Goal: Task Accomplishment & Management: Use online tool/utility

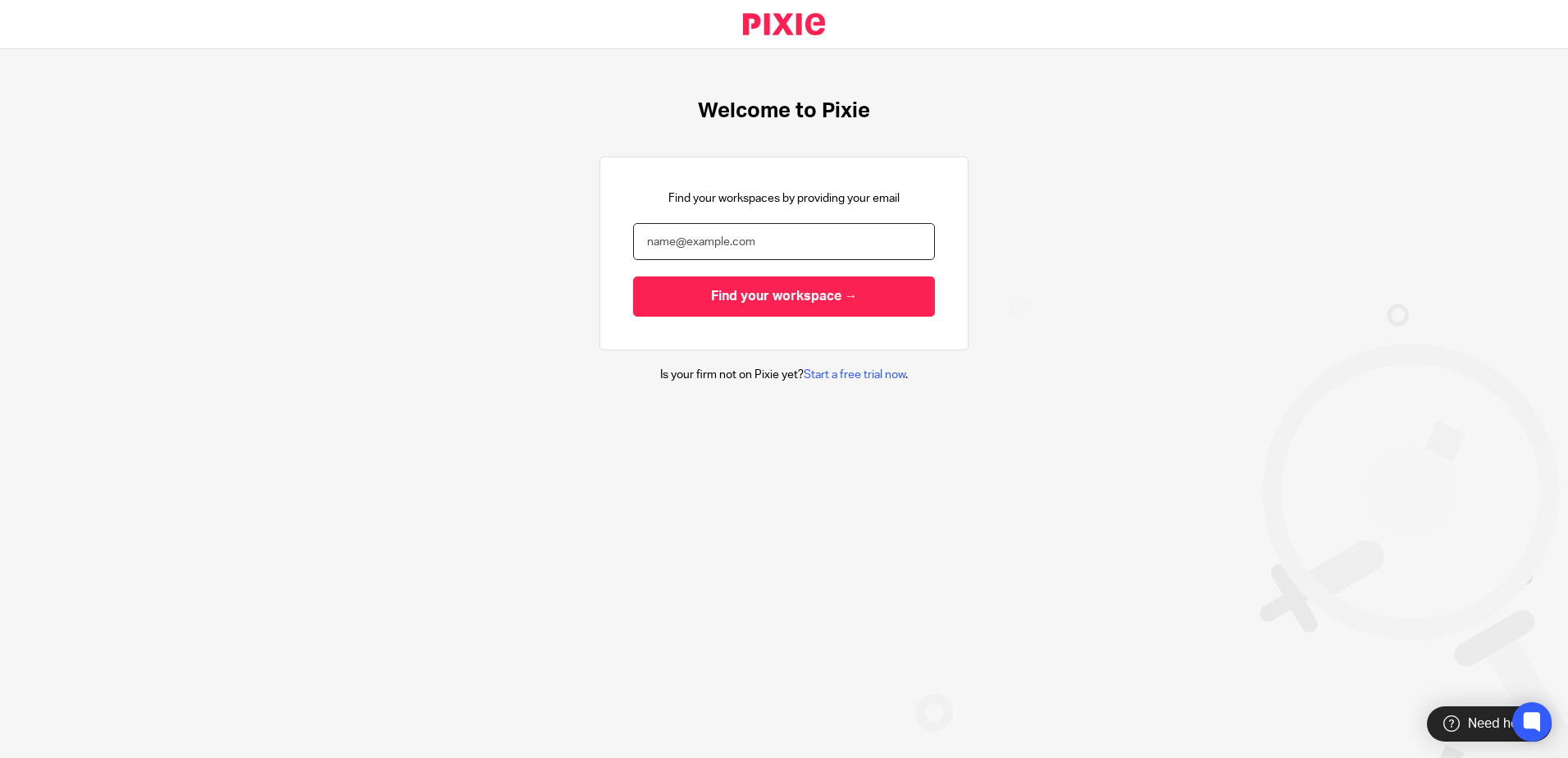
click at [717, 238] on input "email" at bounding box center [784, 241] width 302 height 37
type input "heather.barnes@xeinadin.com"
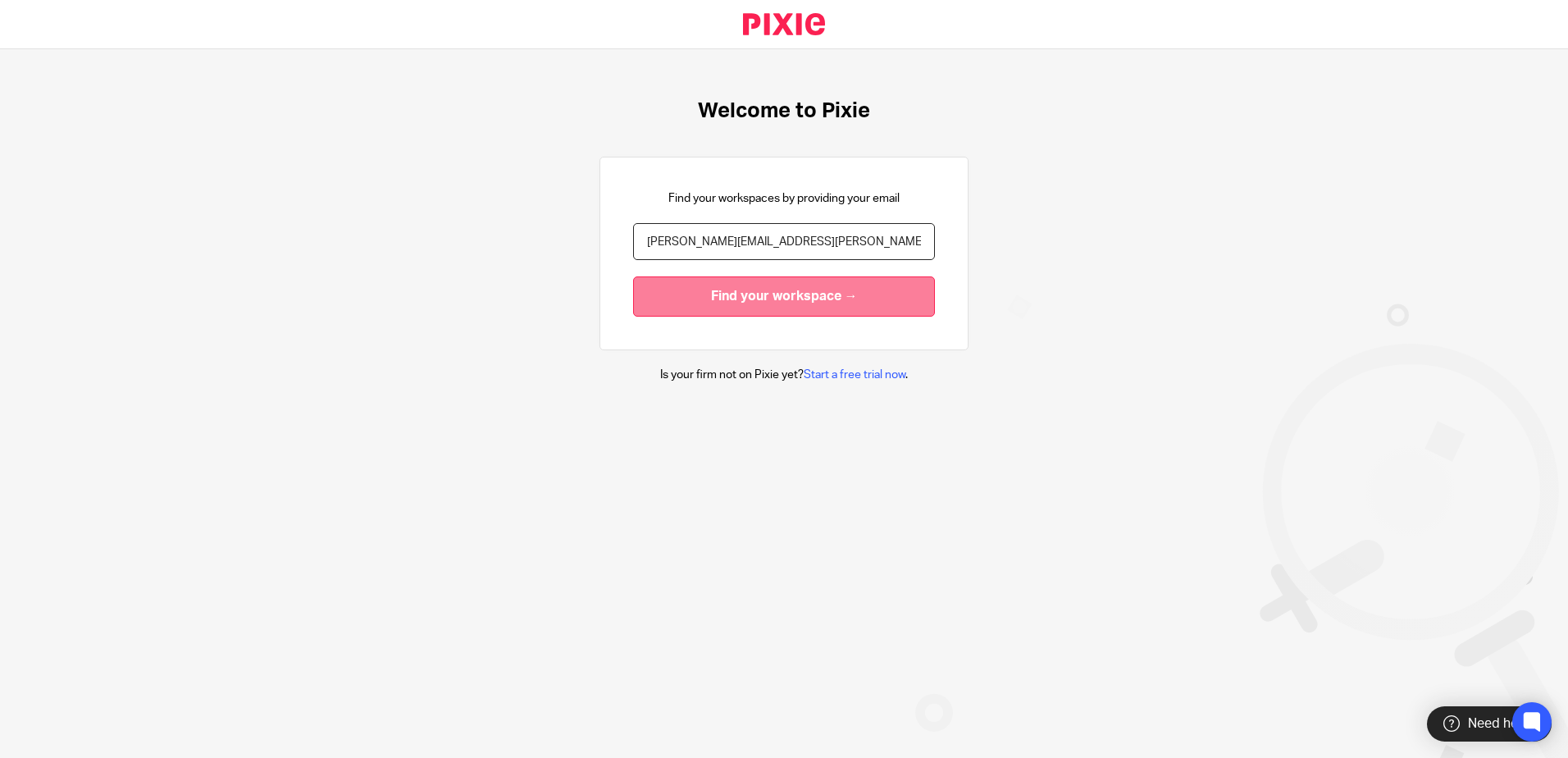
click at [754, 292] on input "Find your workspace →" at bounding box center [784, 297] width 302 height 40
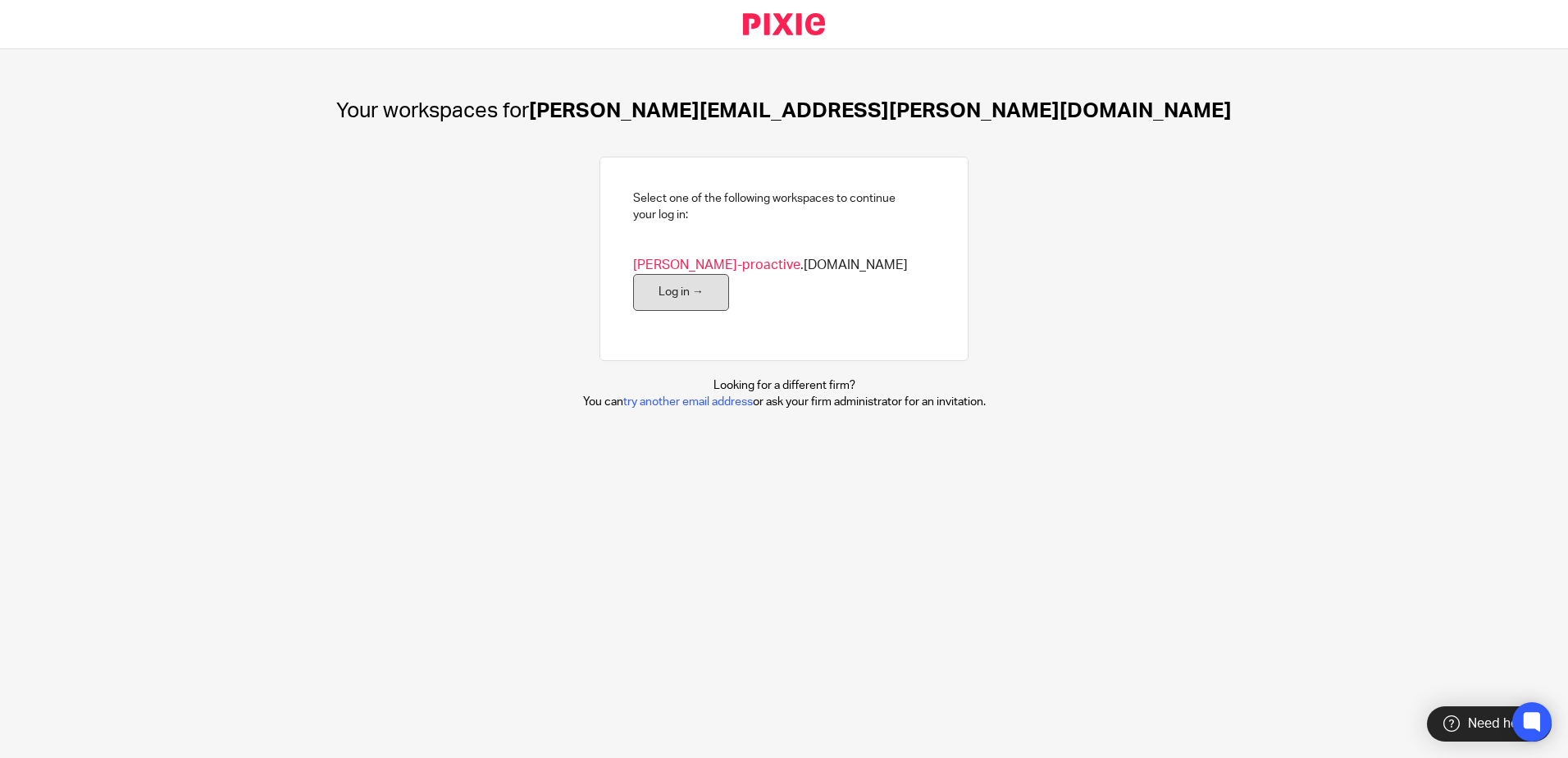
click at [729, 274] on link "Log in →" at bounding box center [681, 292] width 96 height 37
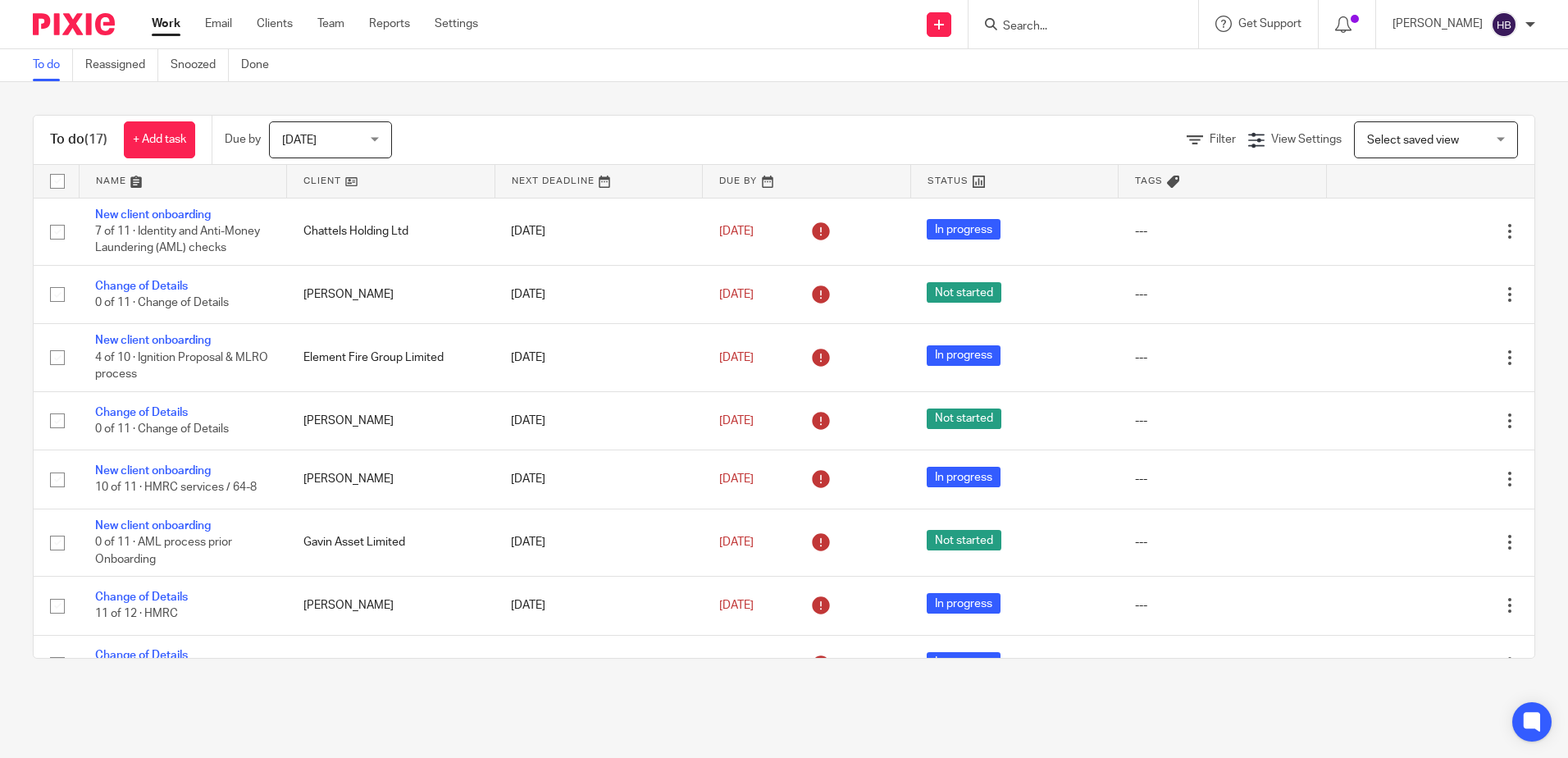
click at [1035, 17] on form at bounding box center [1089, 24] width 175 height 20
click at [1025, 19] on input "Search" at bounding box center [1075, 26] width 148 height 14
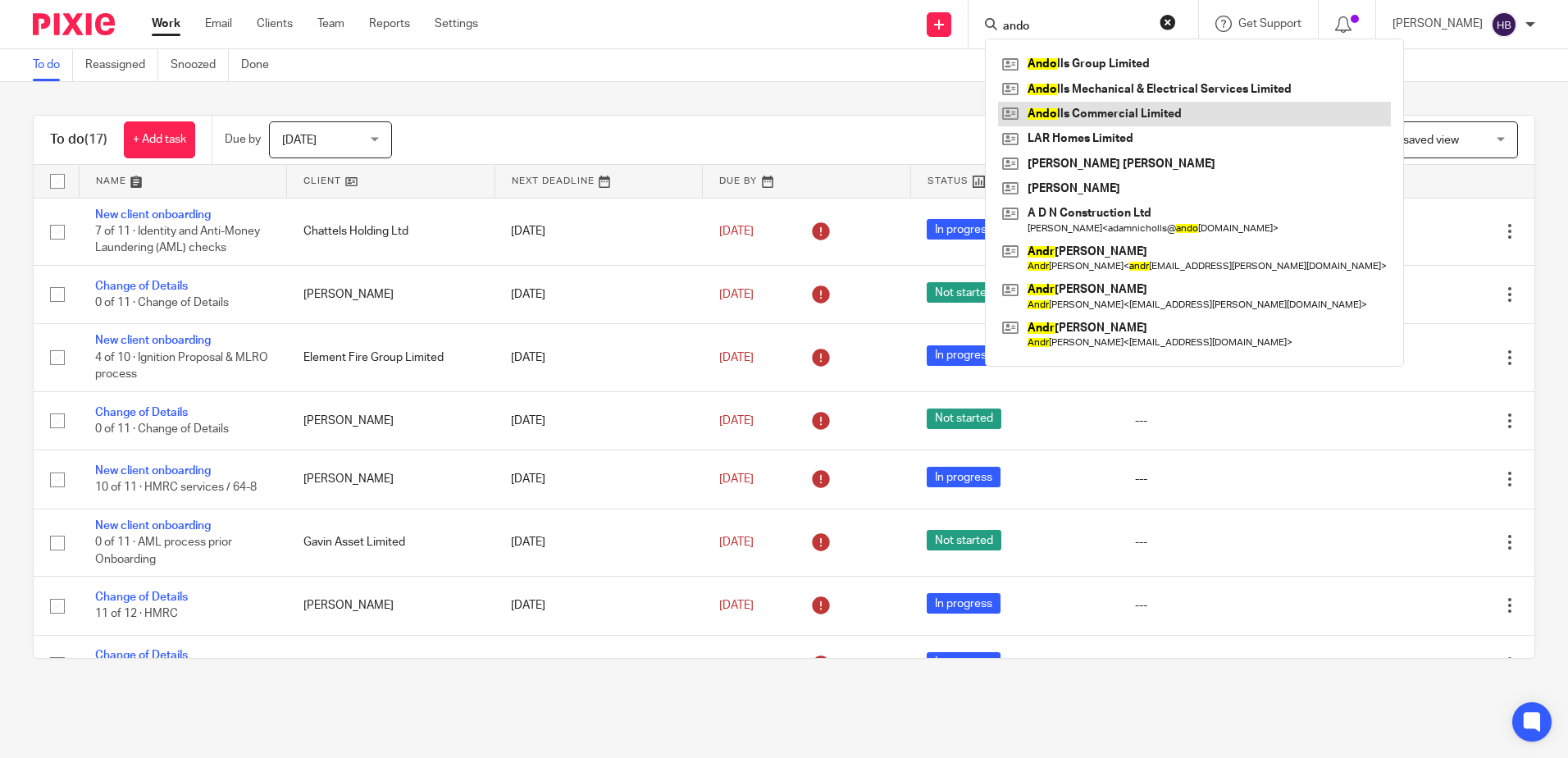
type input "ando"
click at [1060, 110] on link at bounding box center [1194, 114] width 393 height 25
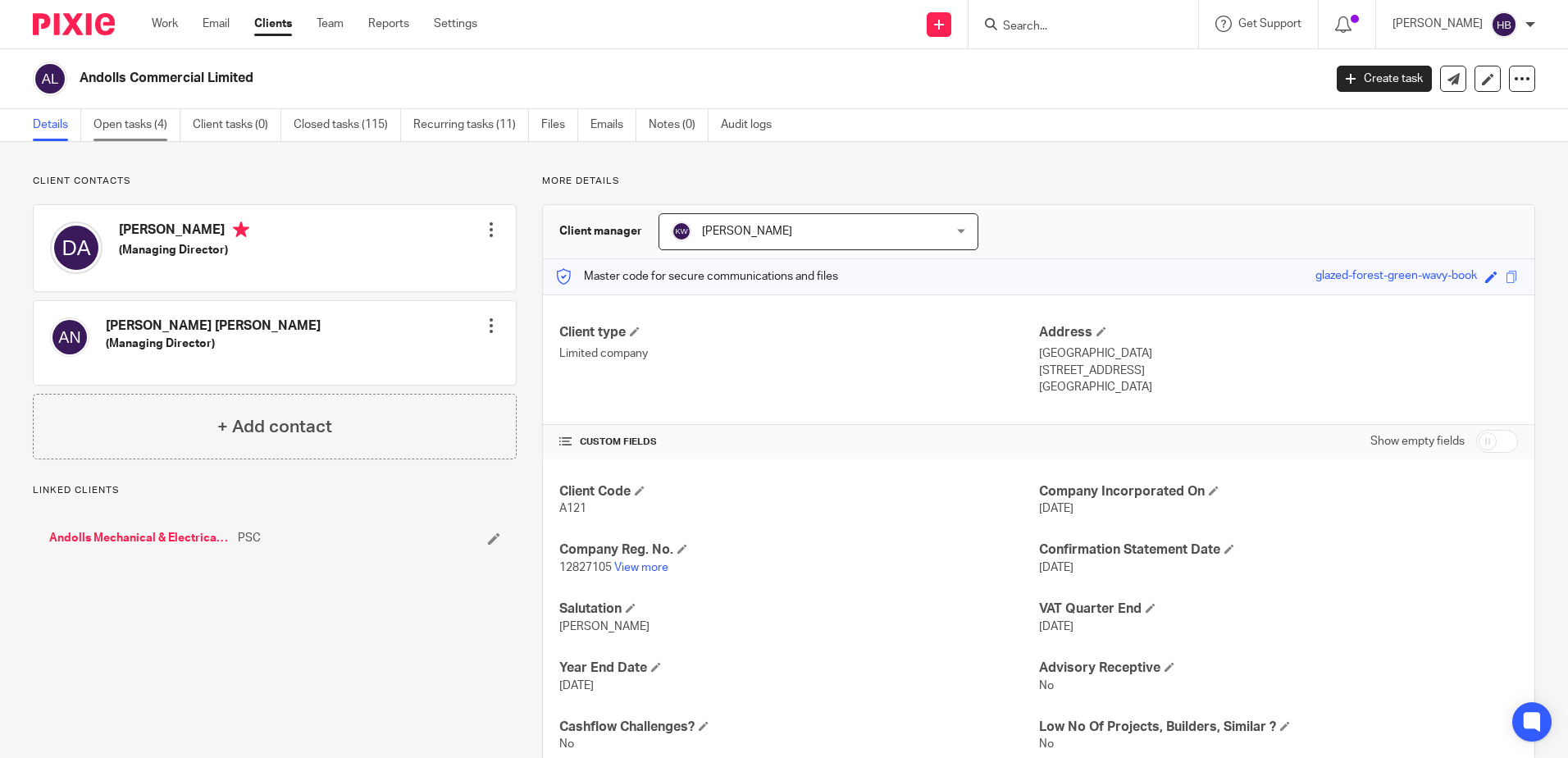
click at [123, 121] on link "Open tasks (4)" at bounding box center [136, 125] width 86 height 32
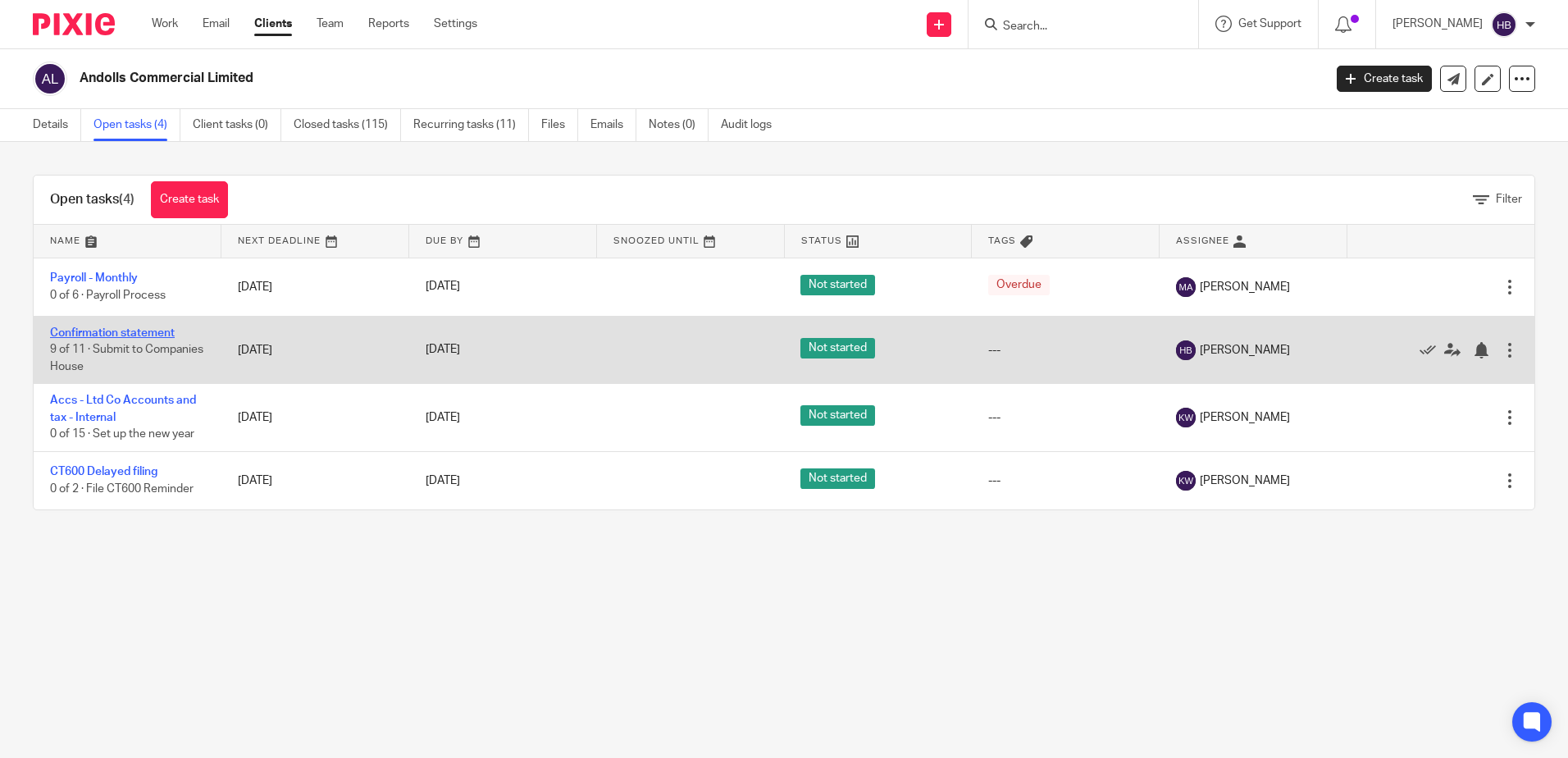
click at [120, 329] on link "Confirmation statement" at bounding box center [112, 333] width 125 height 12
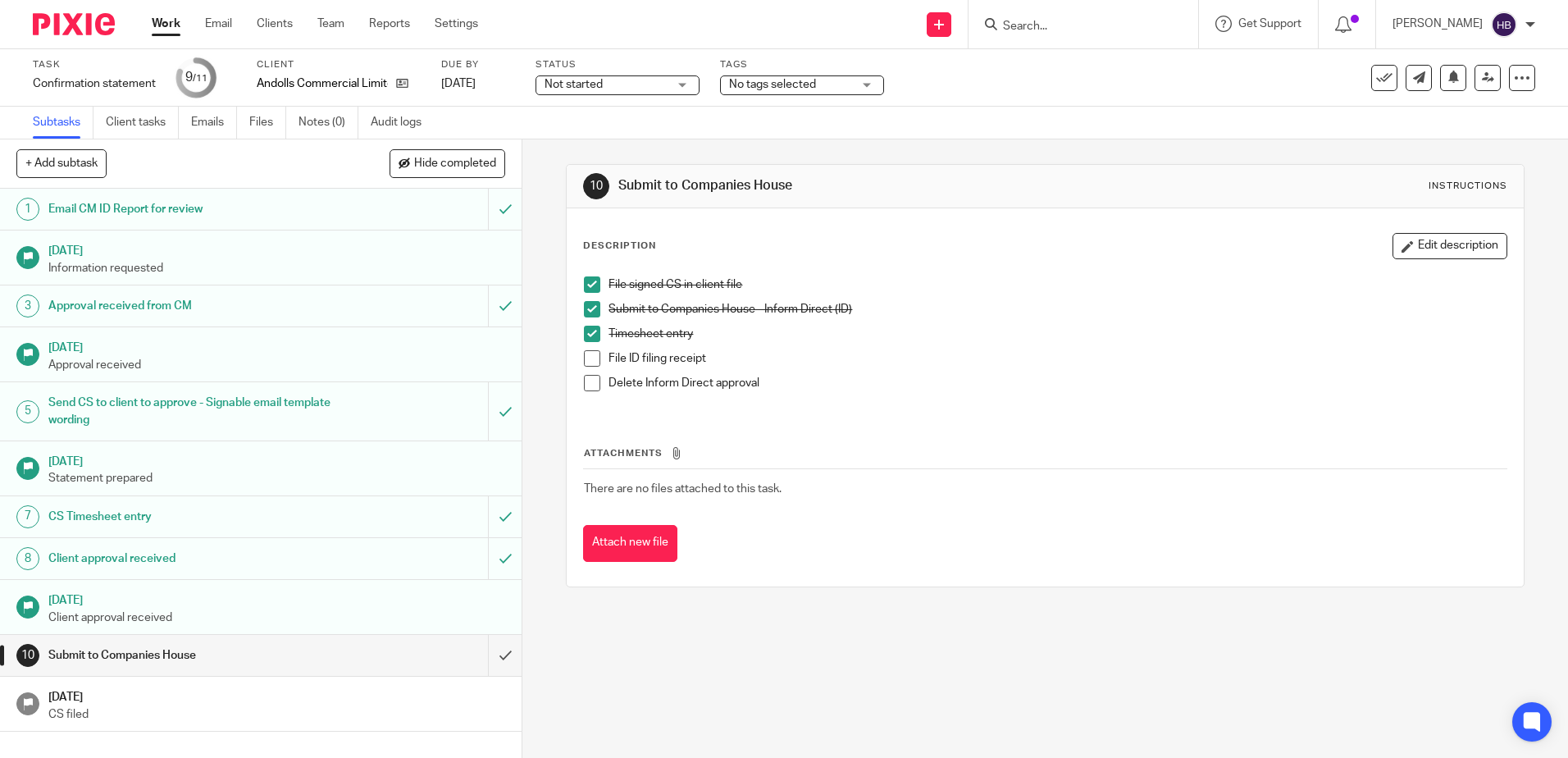
click at [584, 355] on span at bounding box center [592, 358] width 16 height 16
click at [587, 381] on span at bounding box center [592, 382] width 16 height 16
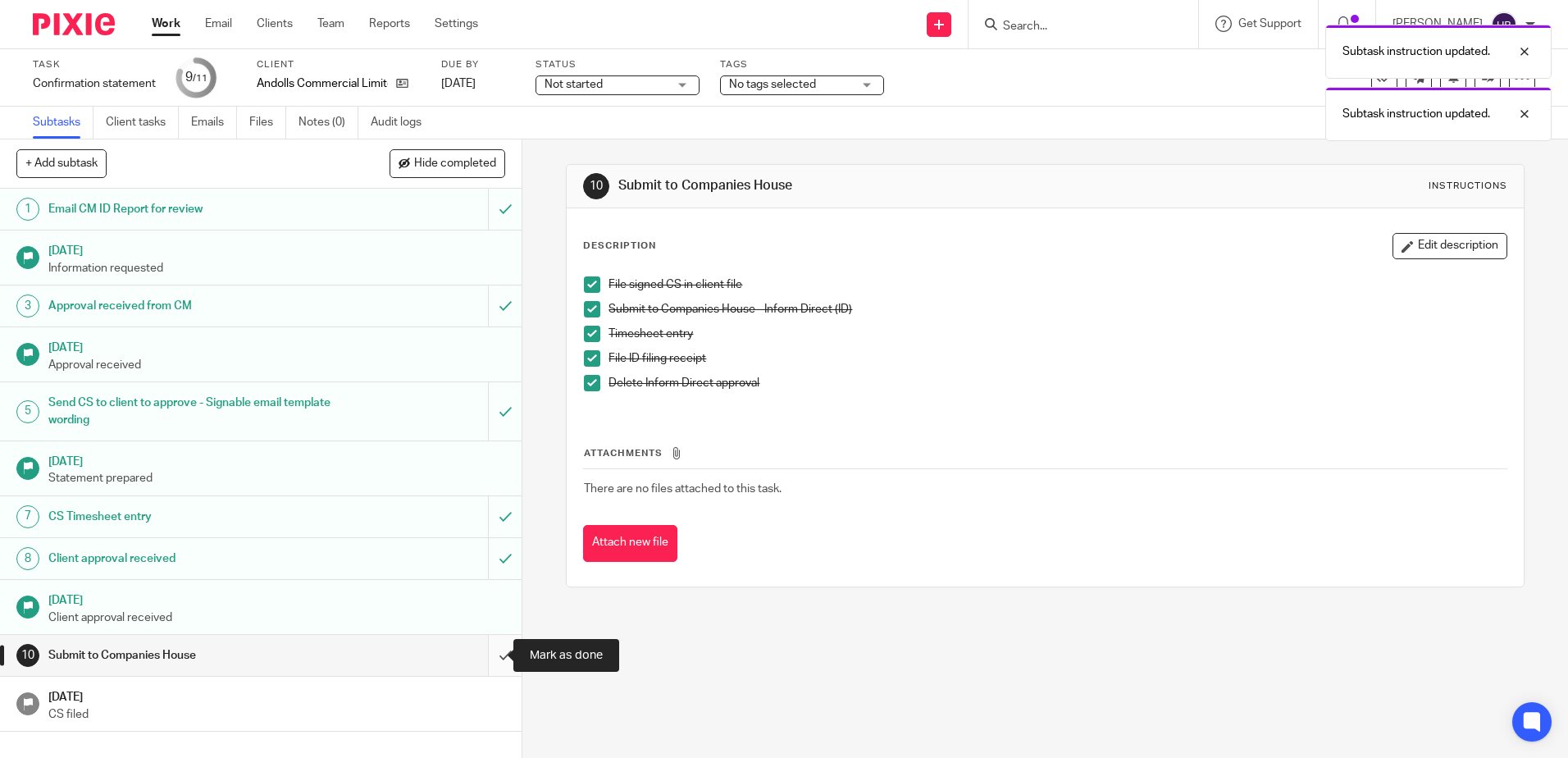
click at [486, 652] on input "submit" at bounding box center [260, 655] width 522 height 41
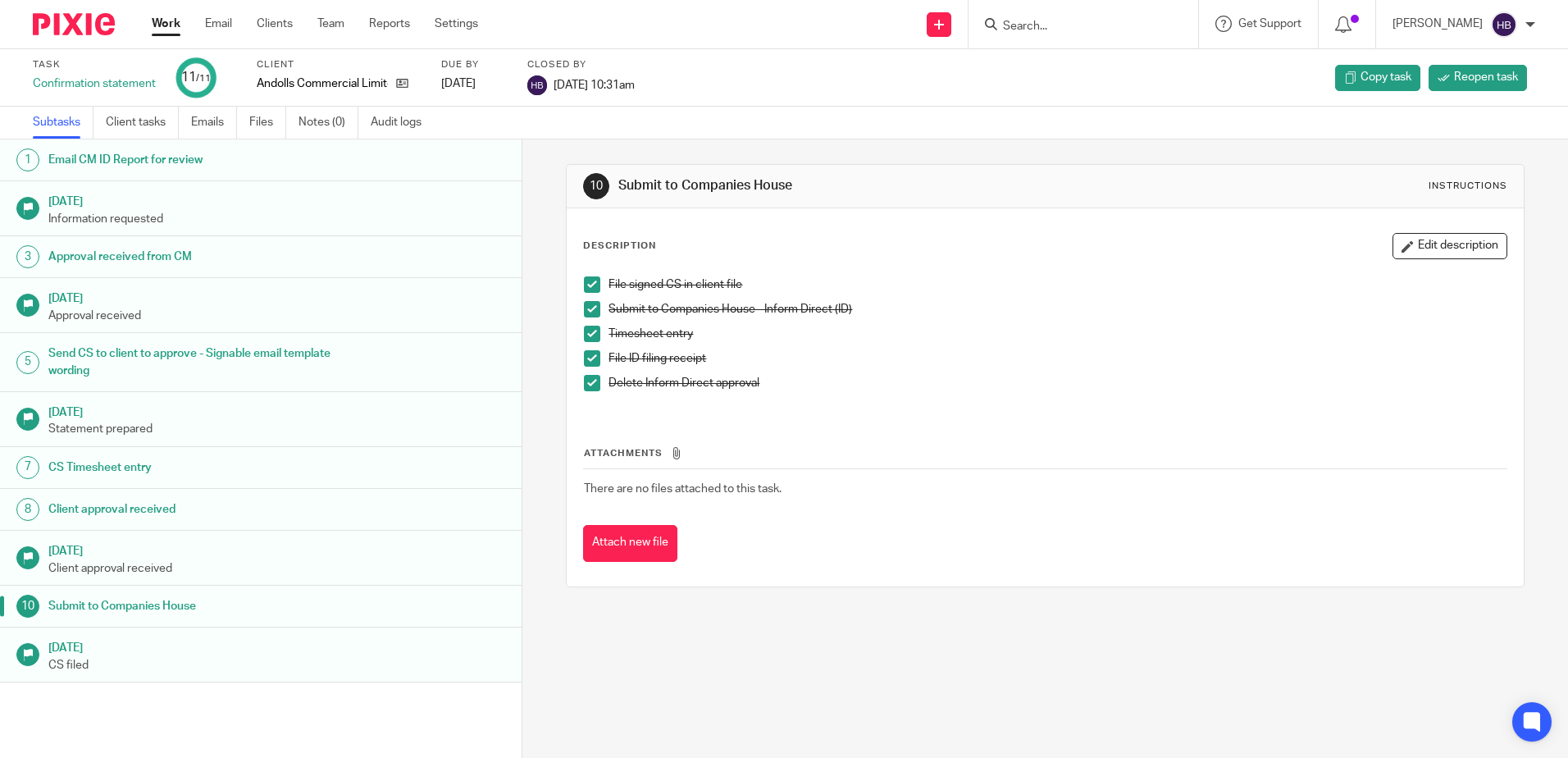
click at [1033, 29] on input "Search" at bounding box center [1075, 26] width 148 height 14
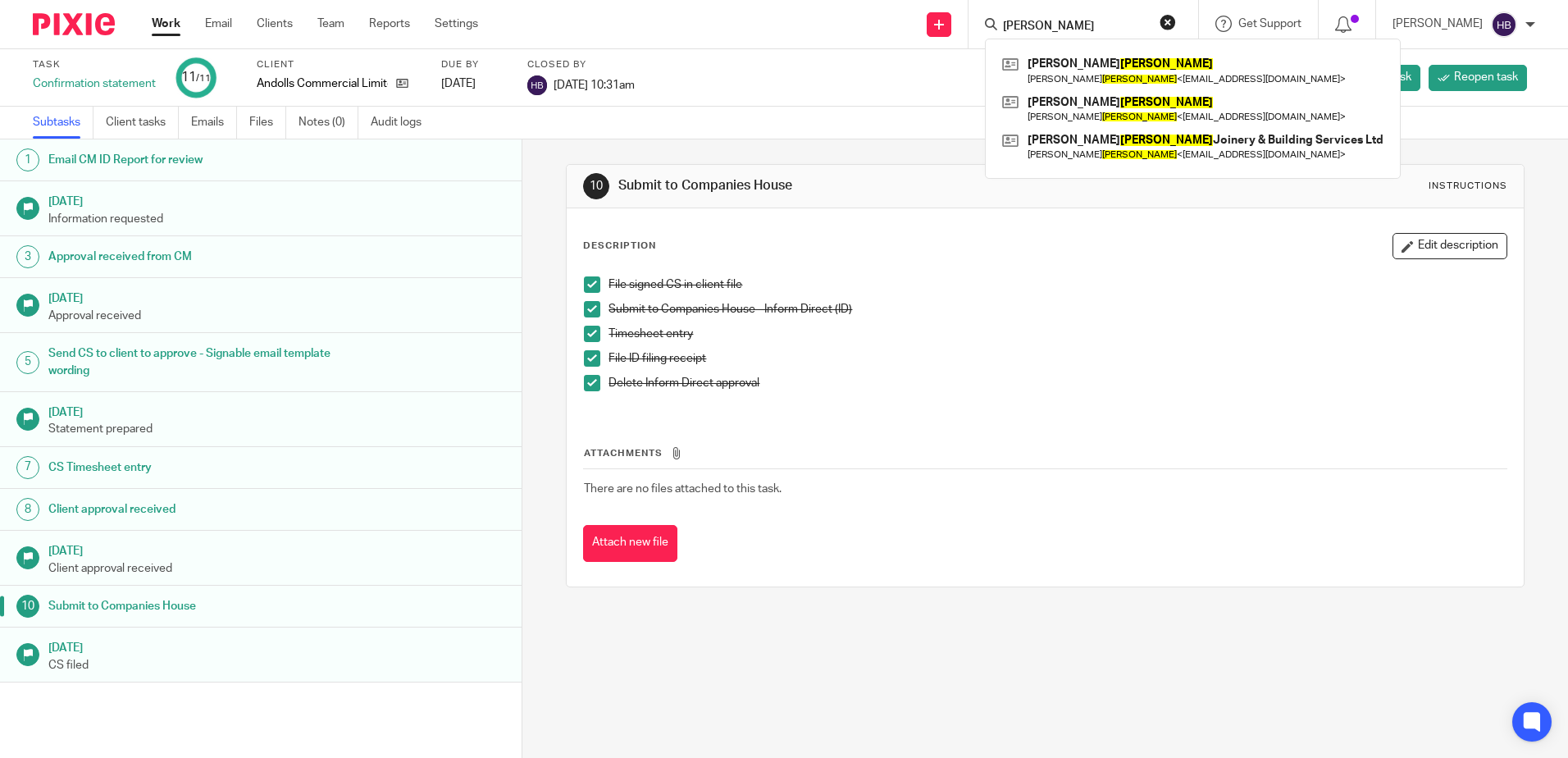
type input "[PERSON_NAME]"
click button "submit" at bounding box center [0, 0] width 0 height 0
click at [1138, 146] on link at bounding box center [1193, 146] width 390 height 37
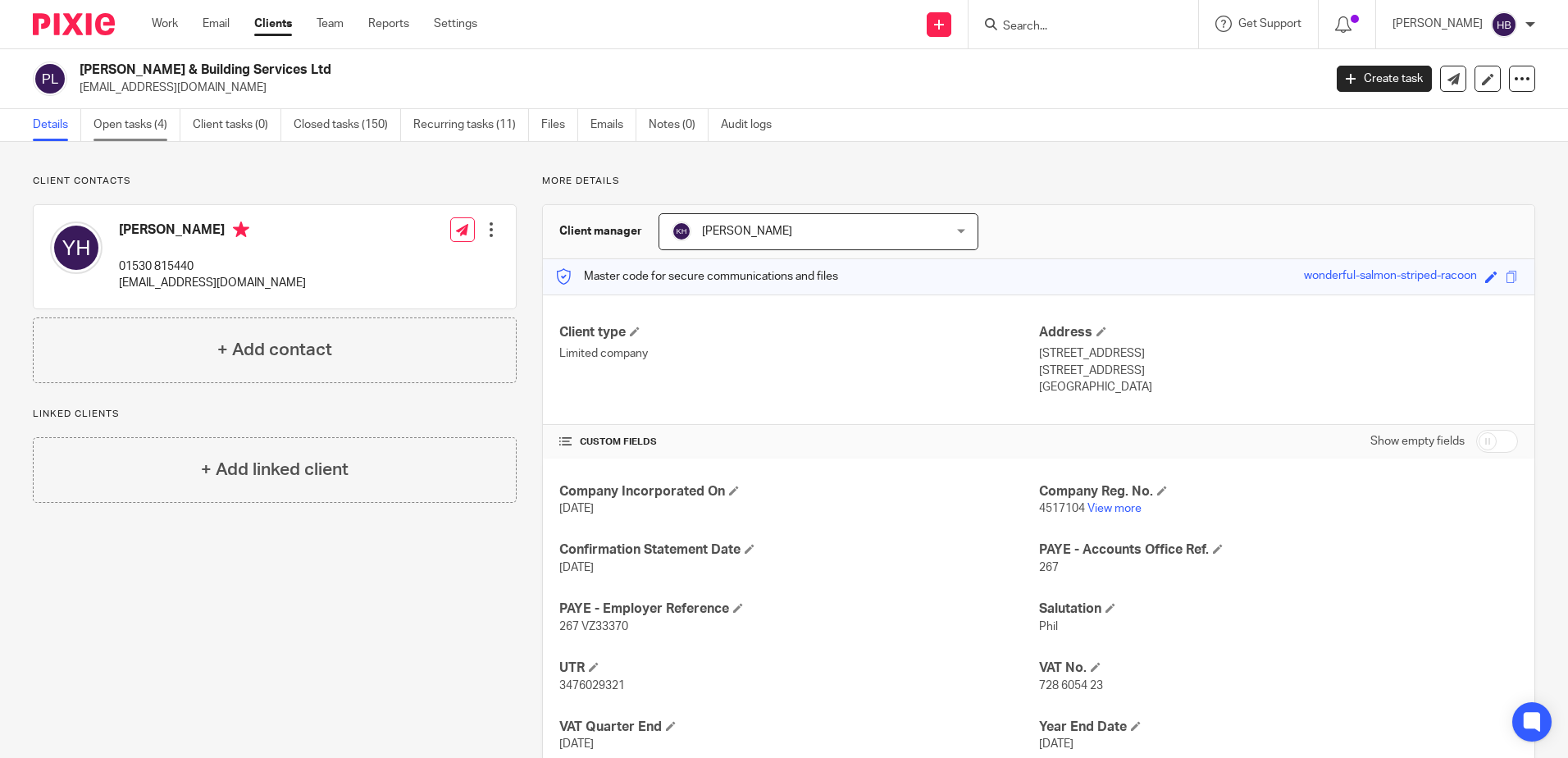
click at [117, 119] on link "Open tasks (4)" at bounding box center [136, 125] width 86 height 32
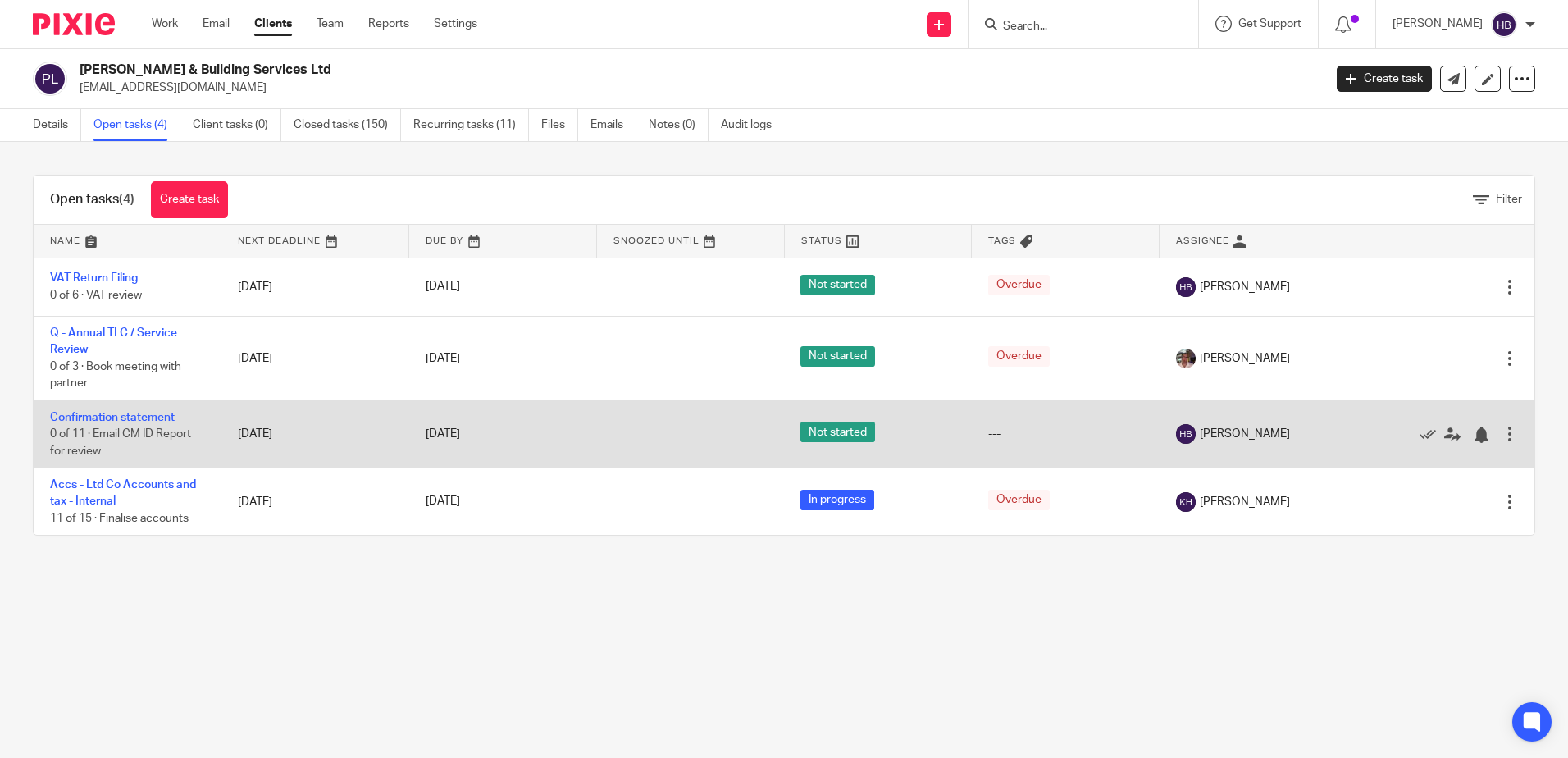
click at [104, 412] on link "Confirmation statement" at bounding box center [112, 418] width 125 height 12
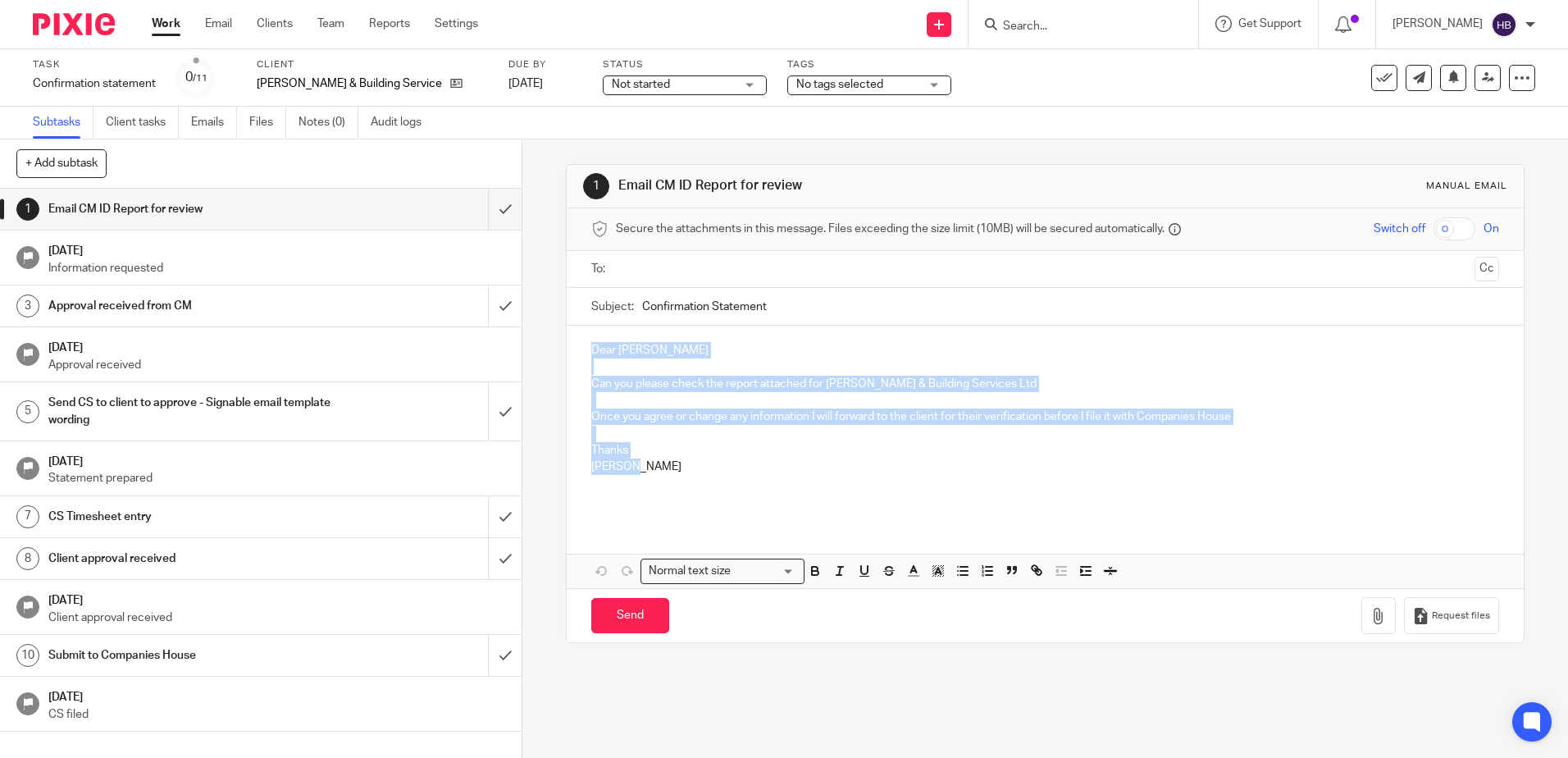
drag, startPoint x: 645, startPoint y: 472, endPoint x: 580, endPoint y: 339, distance: 148.0
click at [580, 339] on div "Dear Kevin Halford Can you please check the report attached for Philip Hannigan…" at bounding box center [1044, 423] width 956 height 195
copy div "Dear Kevin Halford Can you please check the report attached for Philip Hannigan…"
click at [486, 210] on input "submit" at bounding box center [260, 208] width 522 height 41
